Goal: Task Accomplishment & Management: Manage account settings

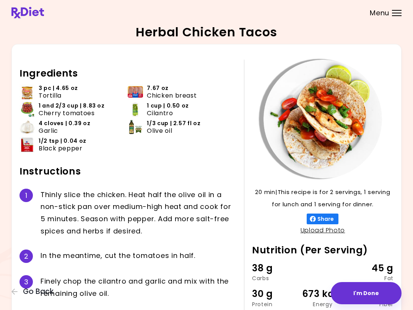
scroll to position [50, 0]
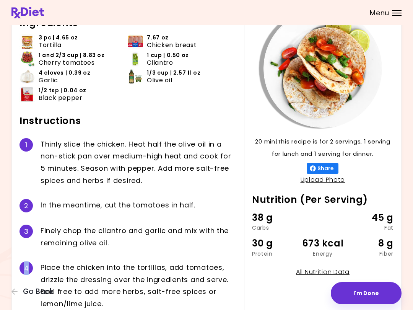
click at [41, 293] on span "Go Back" at bounding box center [38, 291] width 31 height 8
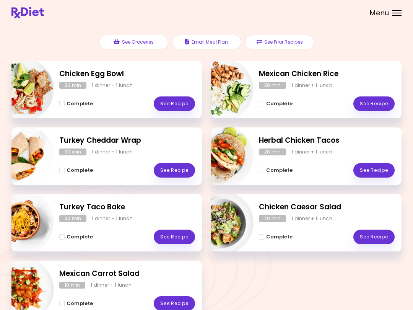
scroll to position [81, 0]
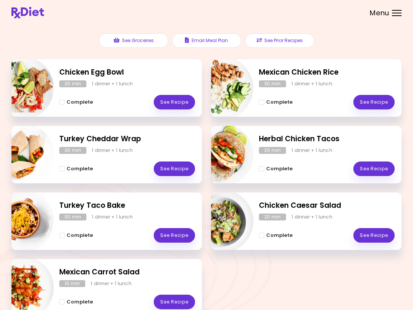
click at [291, 155] on div "Complete See Recipe" at bounding box center [327, 165] width 136 height 22
click at [283, 172] on button "Complete" at bounding box center [276, 168] width 34 height 9
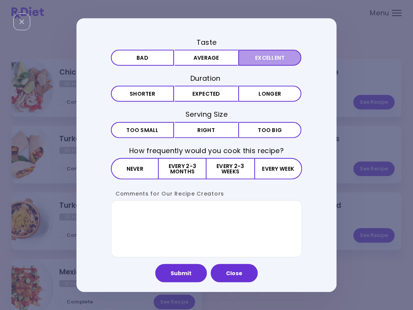
click at [260, 55] on button "Excellent" at bounding box center [269, 58] width 63 height 16
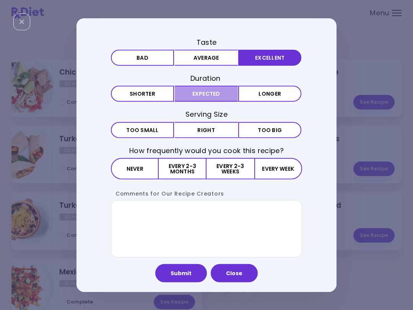
click at [211, 95] on button "Expected" at bounding box center [206, 94] width 63 height 16
click at [166, 130] on button "Small Too small" at bounding box center [142, 130] width 63 height 16
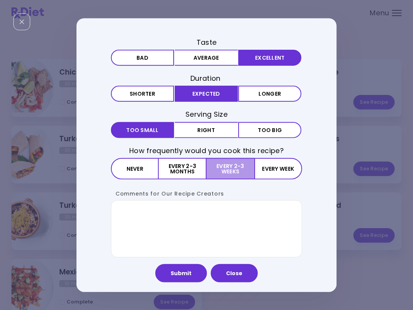
click at [231, 174] on button "Every 2-3 weeks" at bounding box center [230, 168] width 47 height 21
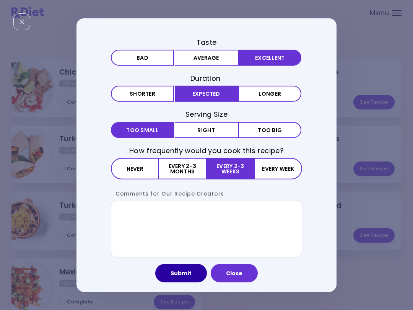
click at [184, 271] on button "Submit" at bounding box center [181, 273] width 52 height 18
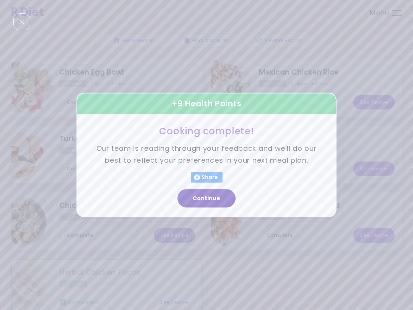
click at [223, 194] on button "Continue" at bounding box center [206, 198] width 58 height 18
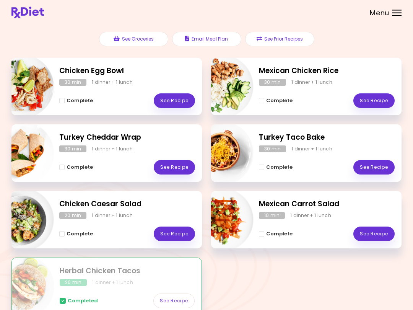
scroll to position [122, 0]
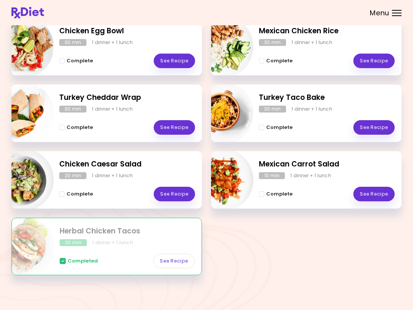
click at [86, 261] on span "Completed" at bounding box center [83, 261] width 30 height 6
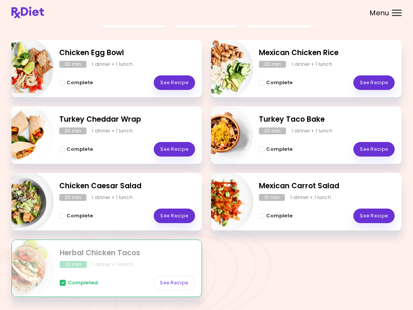
click at [277, 211] on button "Complete" at bounding box center [276, 215] width 34 height 9
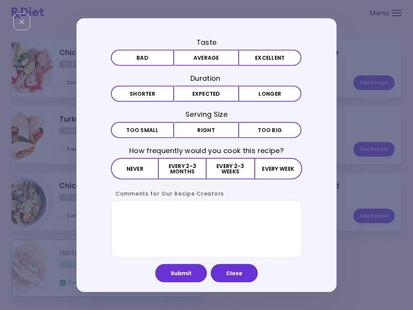
click at [267, 57] on button "Excellent" at bounding box center [269, 58] width 63 height 16
click at [258, 94] on button "Longer" at bounding box center [269, 94] width 63 height 16
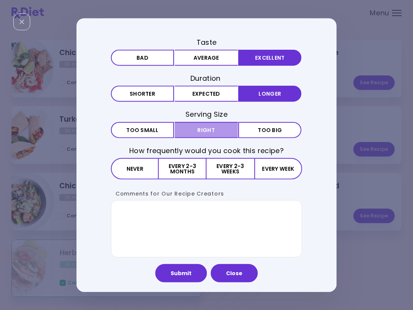
click at [215, 133] on button "Right" at bounding box center [206, 130] width 63 height 16
click at [192, 171] on button "Every 2-3 months" at bounding box center [183, 168] width 48 height 21
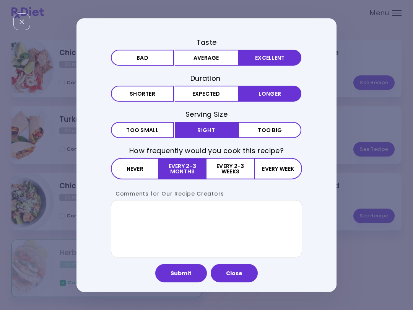
click at [190, 272] on button "Submit" at bounding box center [181, 273] width 52 height 18
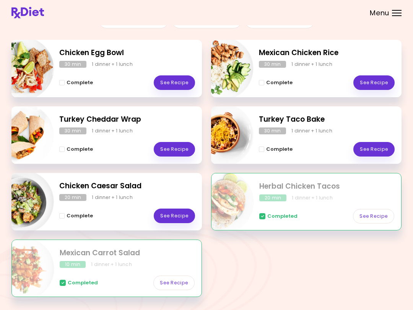
click at [80, 217] on span "Complete" at bounding box center [80, 216] width 26 height 6
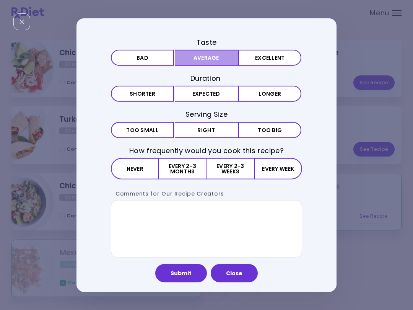
click at [202, 57] on button "Average" at bounding box center [206, 58] width 63 height 16
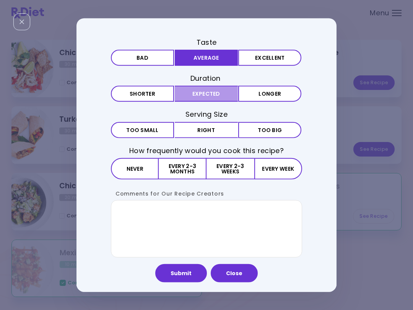
click at [200, 94] on button "Expected" at bounding box center [206, 94] width 63 height 16
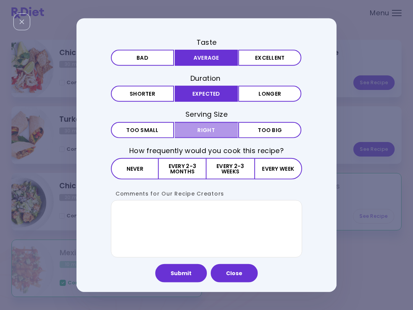
click at [203, 130] on button "Right" at bounding box center [206, 130] width 63 height 16
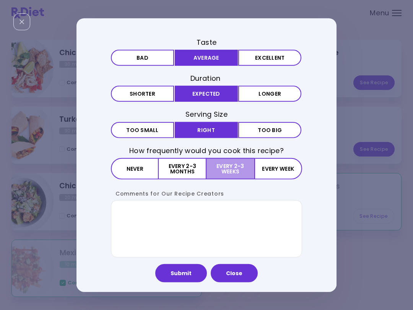
click at [223, 172] on button "Every 2-3 weeks" at bounding box center [230, 168] width 47 height 21
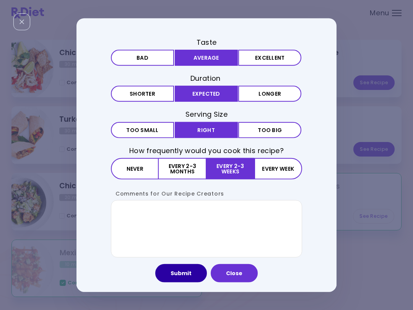
click at [187, 272] on button "Submit" at bounding box center [181, 273] width 52 height 18
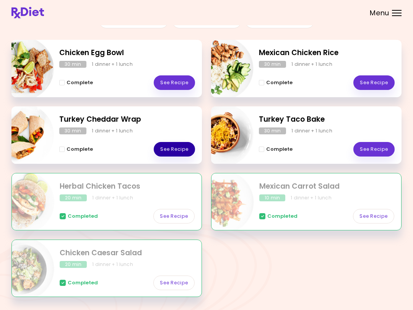
click at [168, 148] on link "See Recipe" at bounding box center [174, 149] width 41 height 15
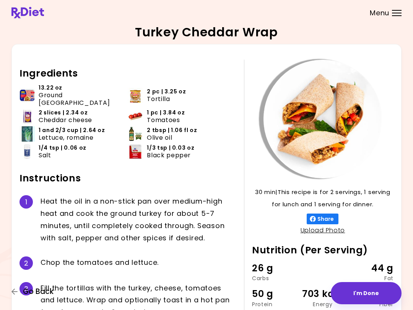
click at [36, 288] on span "Go Back" at bounding box center [38, 291] width 31 height 8
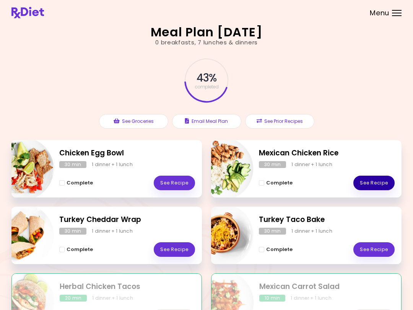
click at [361, 179] on link "See Recipe" at bounding box center [373, 183] width 41 height 15
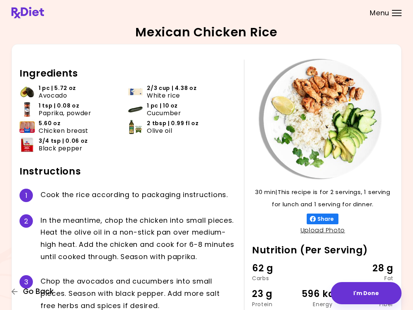
click at [29, 294] on span "Go Back" at bounding box center [38, 291] width 31 height 8
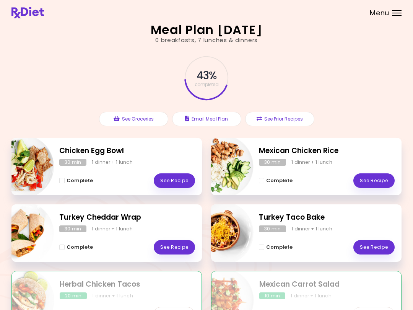
scroll to position [122, 0]
